Goal: Obtain resource: Download file/media

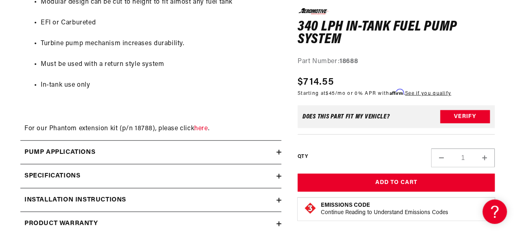
scroll to position [936, 0]
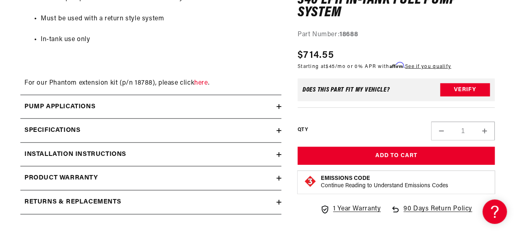
click at [279, 153] on icon at bounding box center [278, 154] width 5 height 5
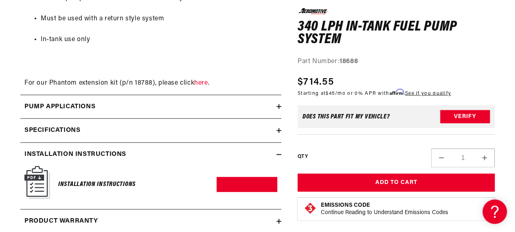
click at [41, 181] on img at bounding box center [37, 182] width 26 height 33
click at [245, 185] on link "Download PDF" at bounding box center [247, 184] width 61 height 15
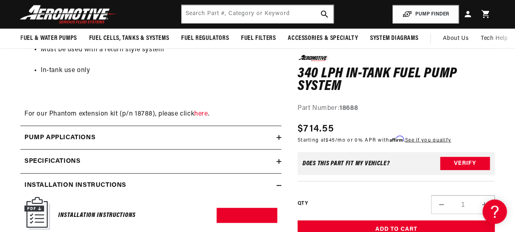
scroll to position [896, 0]
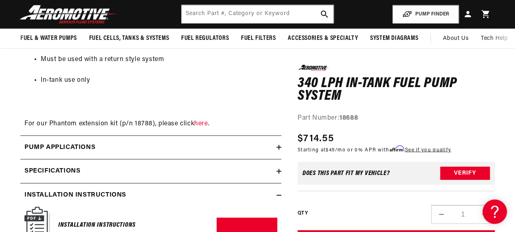
click at [278, 170] on icon at bounding box center [278, 171] width 5 height 5
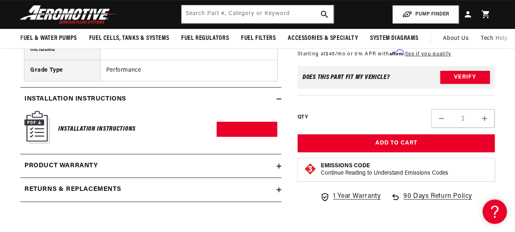
scroll to position [1465, 0]
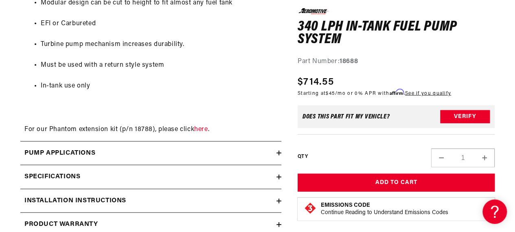
scroll to position [936, 0]
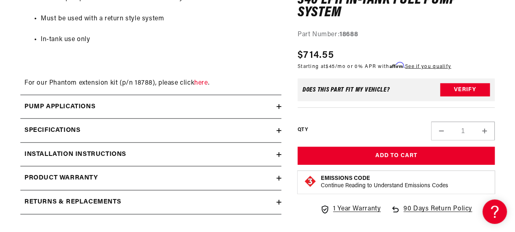
click at [277, 107] on icon at bounding box center [278, 106] width 5 height 5
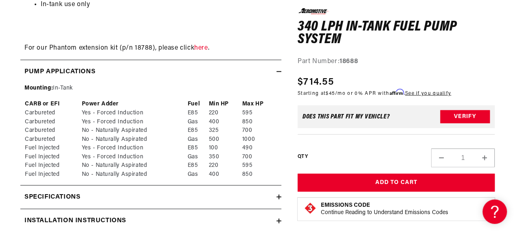
scroll to position [1058, 0]
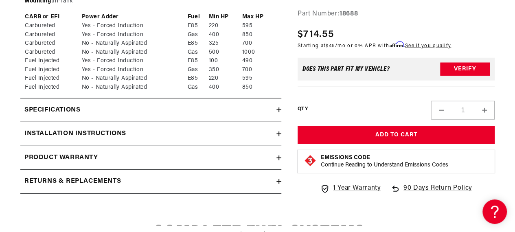
click at [278, 131] on icon at bounding box center [278, 133] width 5 height 5
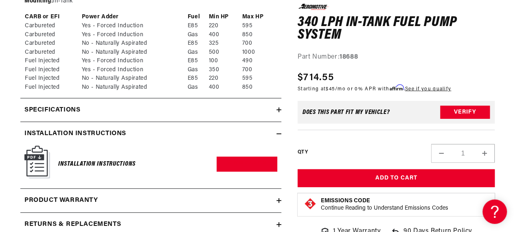
click at [248, 162] on link "Download PDF" at bounding box center [247, 164] width 61 height 15
